Goal: Check status: Check status

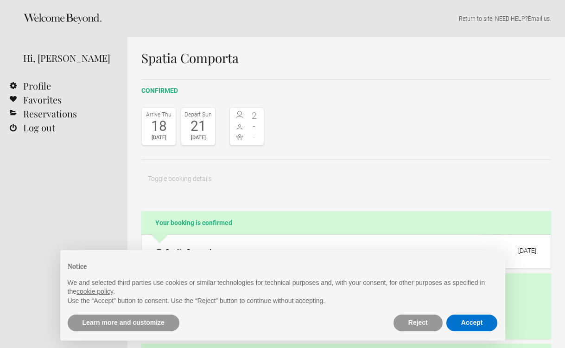
select select "EUR"
click at [466, 325] on button "Accept" at bounding box center [472, 323] width 51 height 17
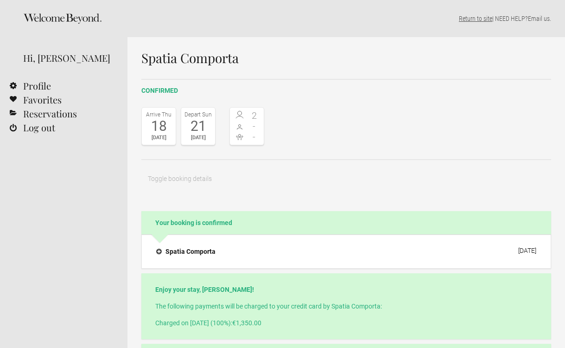
click at [471, 17] on link "Return to site" at bounding box center [475, 18] width 33 height 7
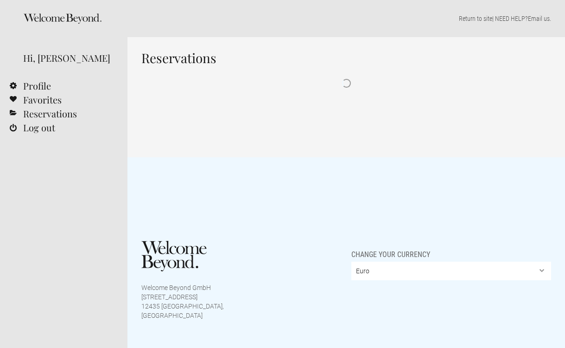
select select "EUR"
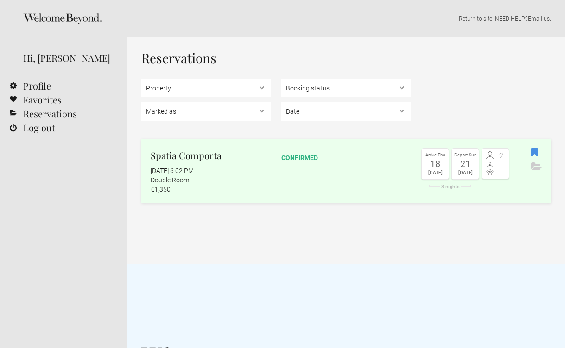
click at [175, 183] on div "Double Room" at bounding box center [211, 179] width 121 height 9
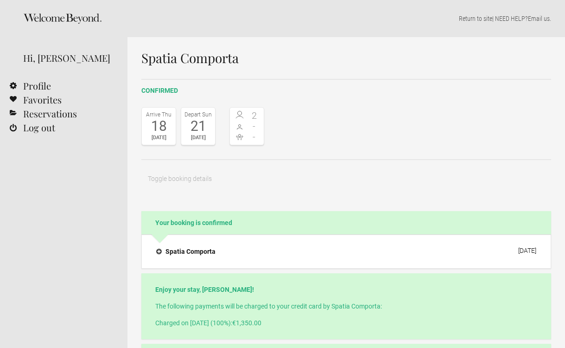
select select "EUR"
click at [61, 115] on link "Reservations" at bounding box center [64, 114] width 128 height 14
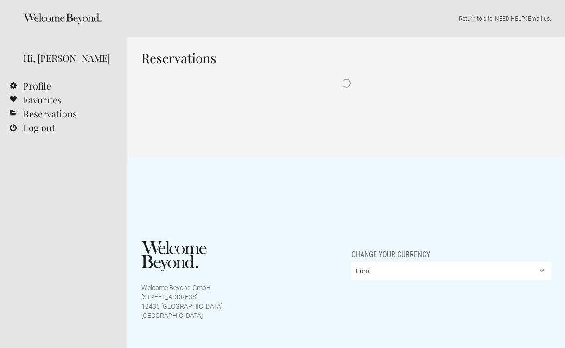
select select "EUR"
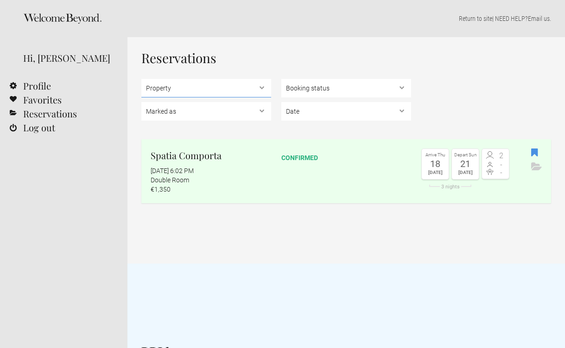
select select "9684"
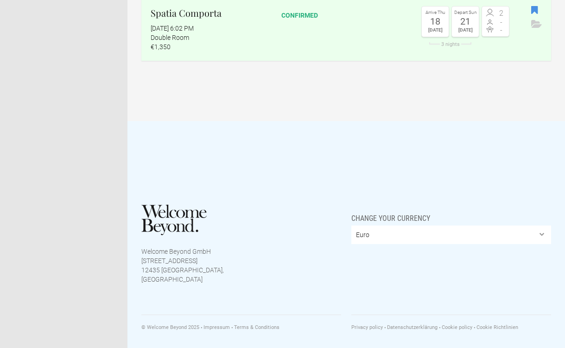
scroll to position [142, 0]
select select "USD"
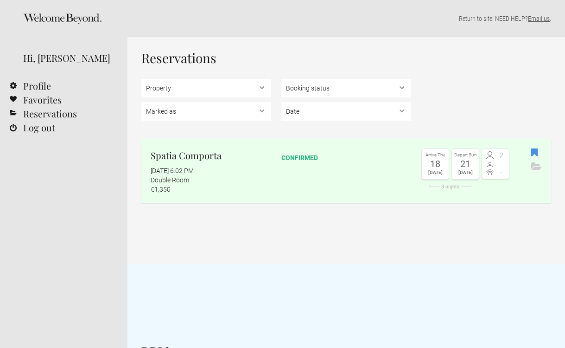
click at [539, 19] on link "Email us" at bounding box center [539, 18] width 22 height 7
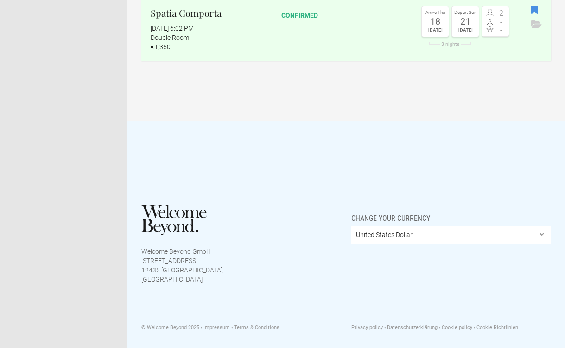
scroll to position [142, 0]
select select "EUR"
